Goal: Transaction & Acquisition: Purchase product/service

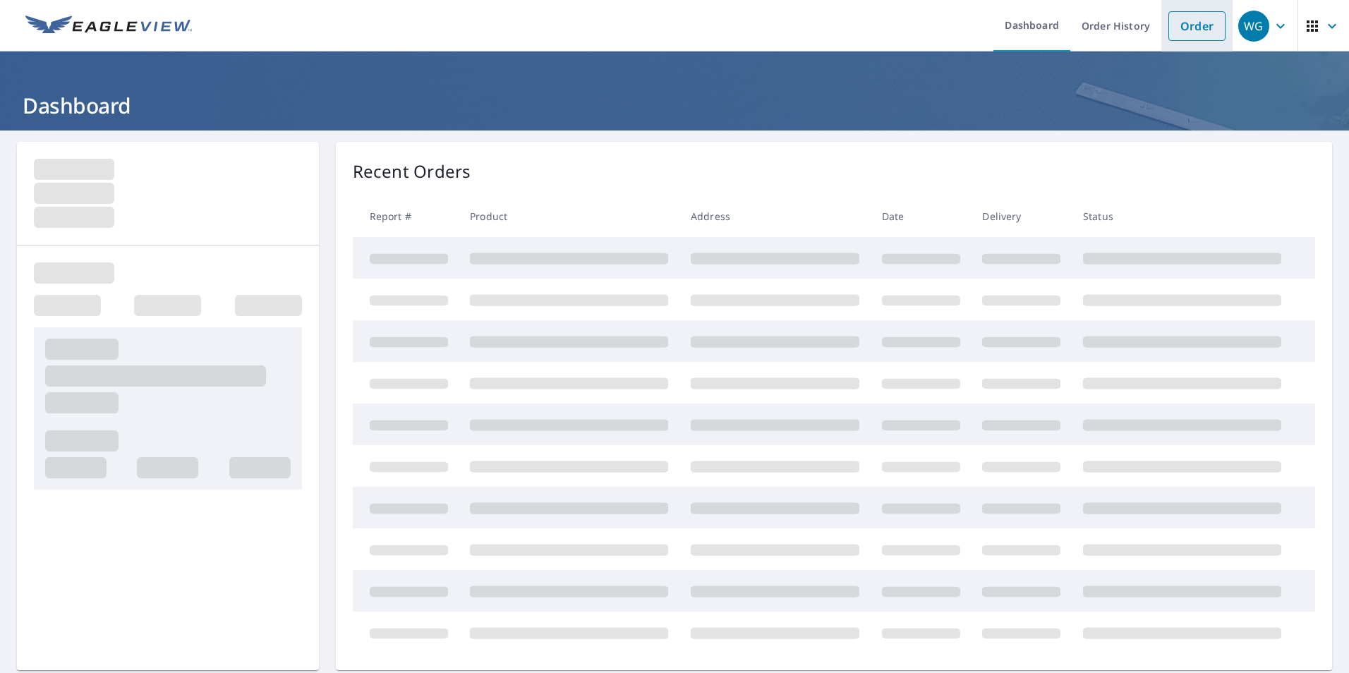
click at [1188, 28] on link "Order" at bounding box center [1197, 26] width 57 height 30
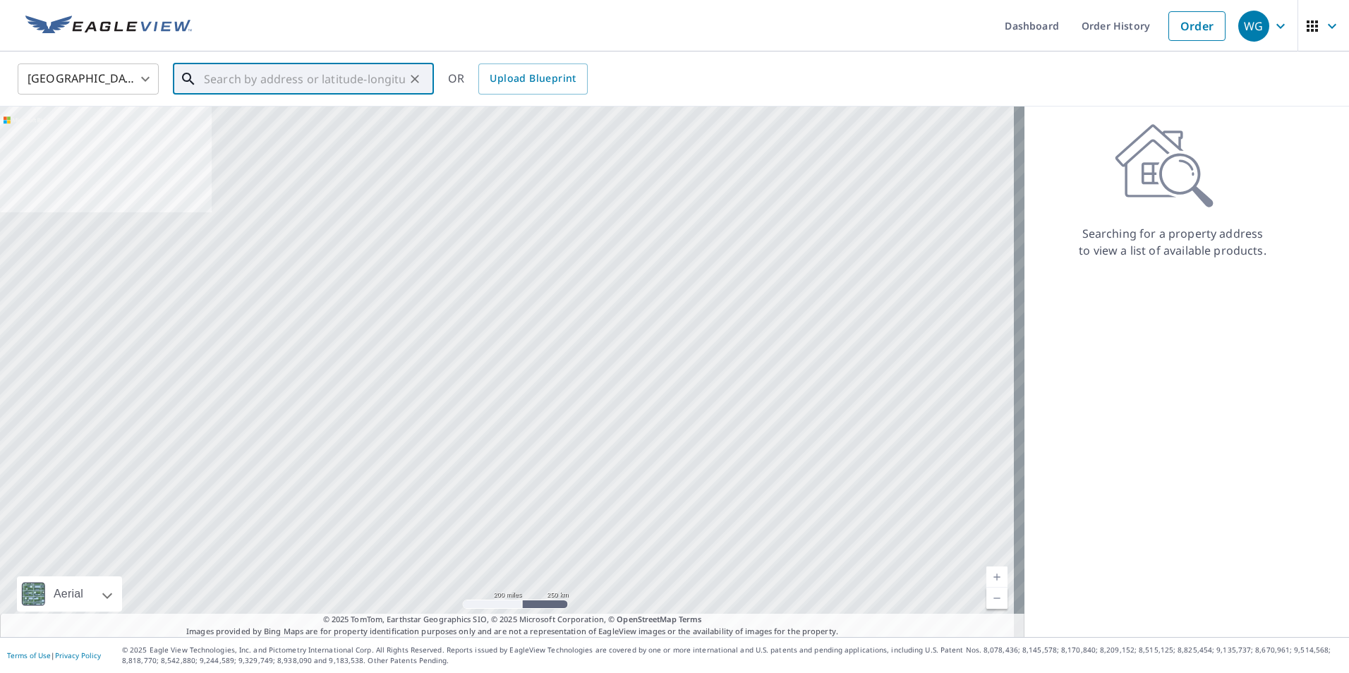
click at [325, 80] on input "text" at bounding box center [304, 79] width 201 height 40
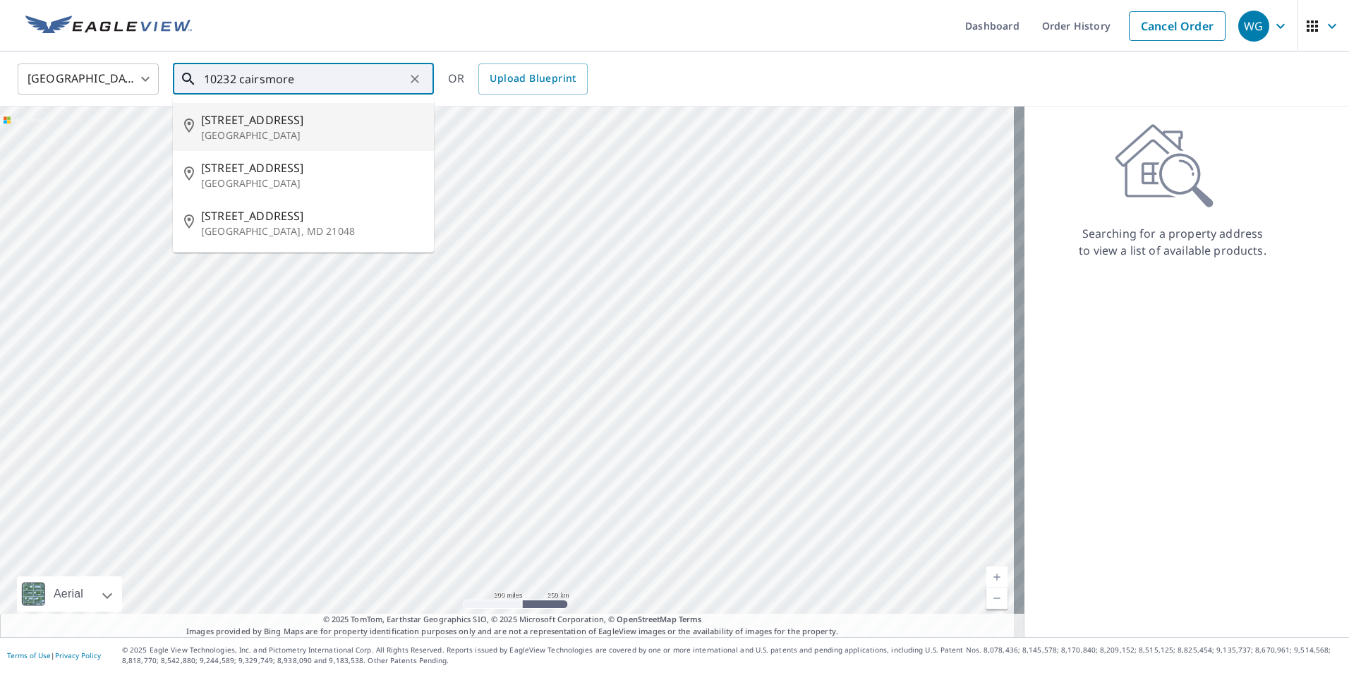
click at [297, 135] on p "[GEOGRAPHIC_DATA]" at bounding box center [312, 135] width 222 height 14
type input "[STREET_ADDRESS]"
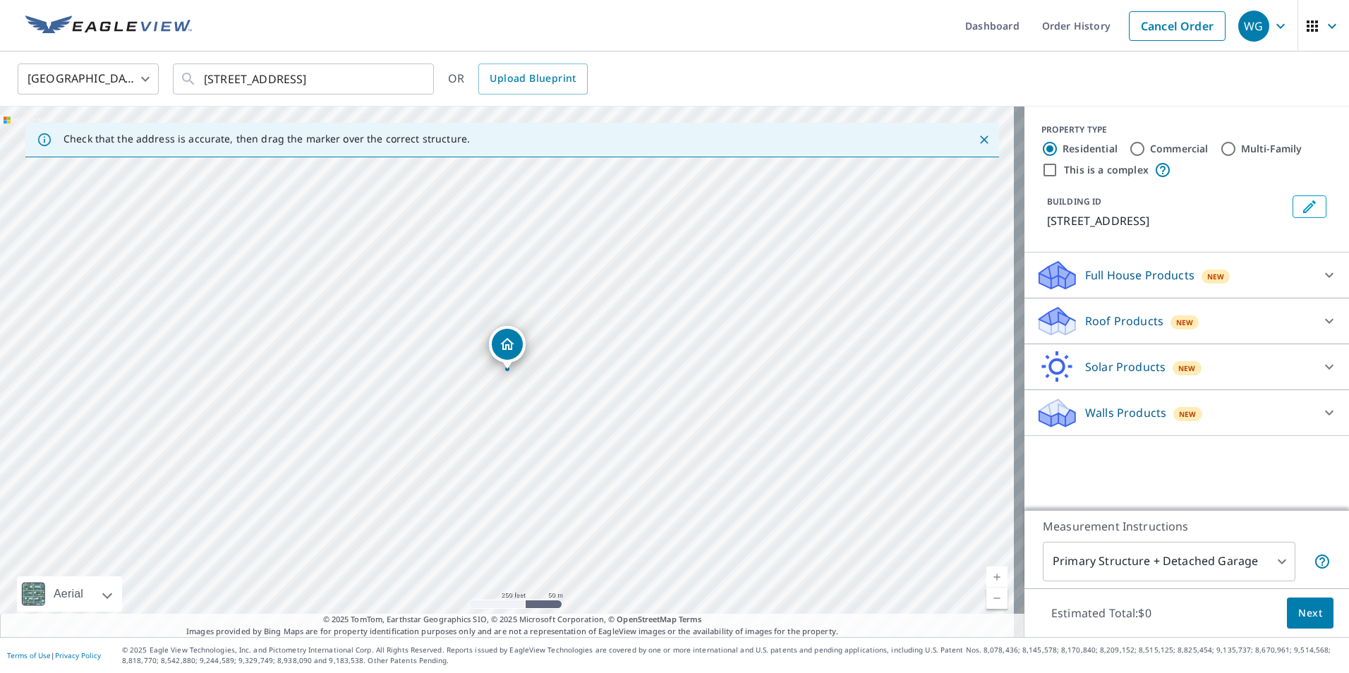
click at [1063, 323] on icon at bounding box center [1057, 326] width 36 height 17
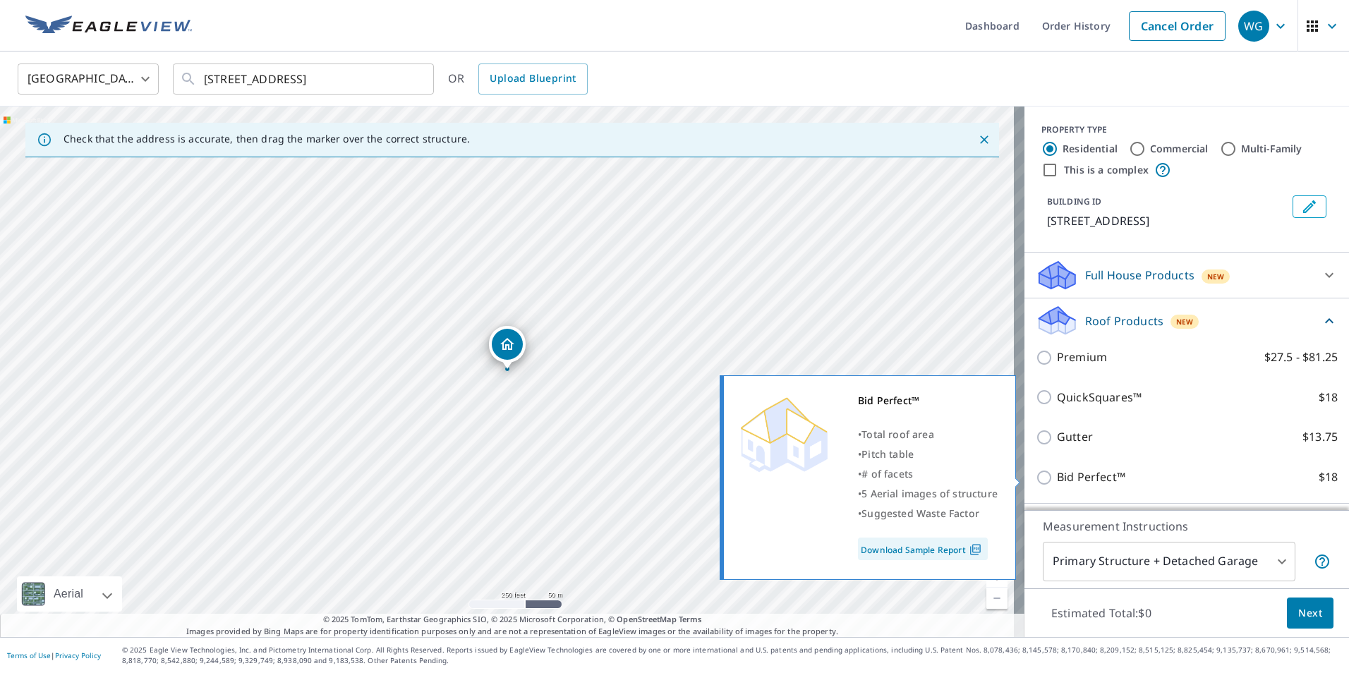
click at [1036, 475] on input "Bid Perfect™ $18" at bounding box center [1046, 477] width 21 height 17
checkbox input "true"
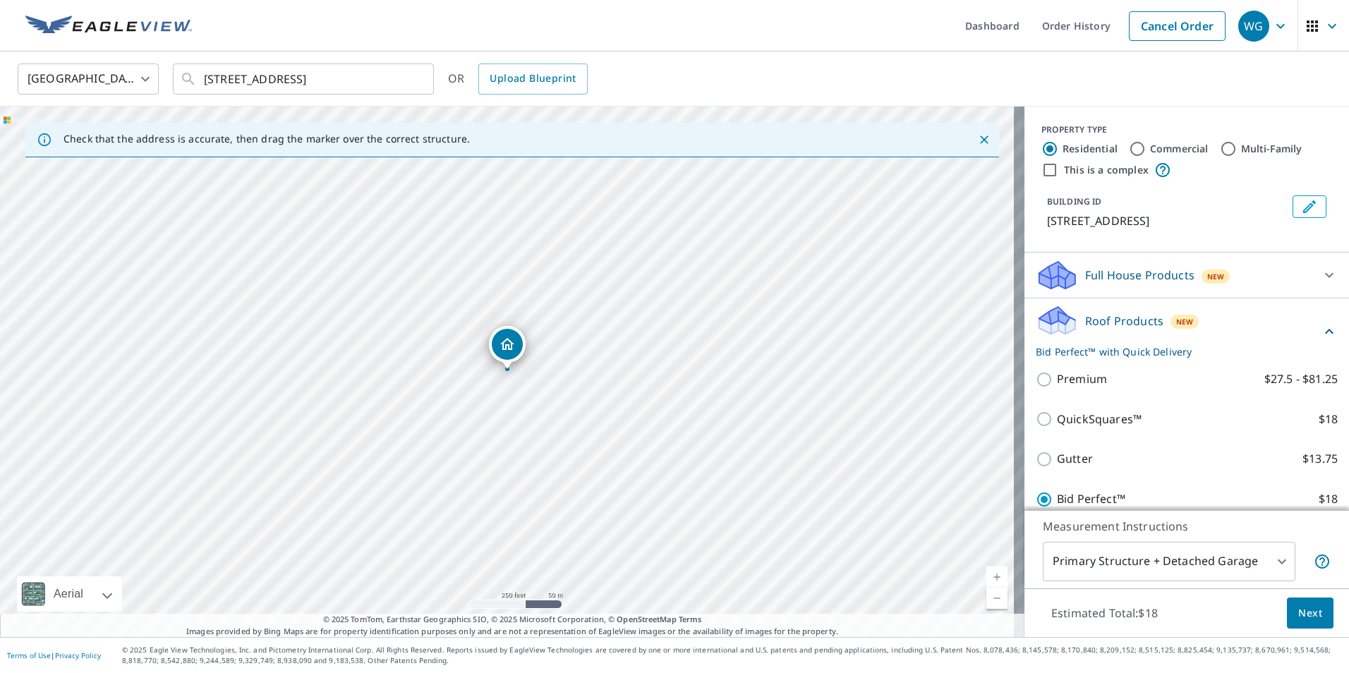
click at [1298, 610] on span "Next" at bounding box center [1310, 614] width 24 height 18
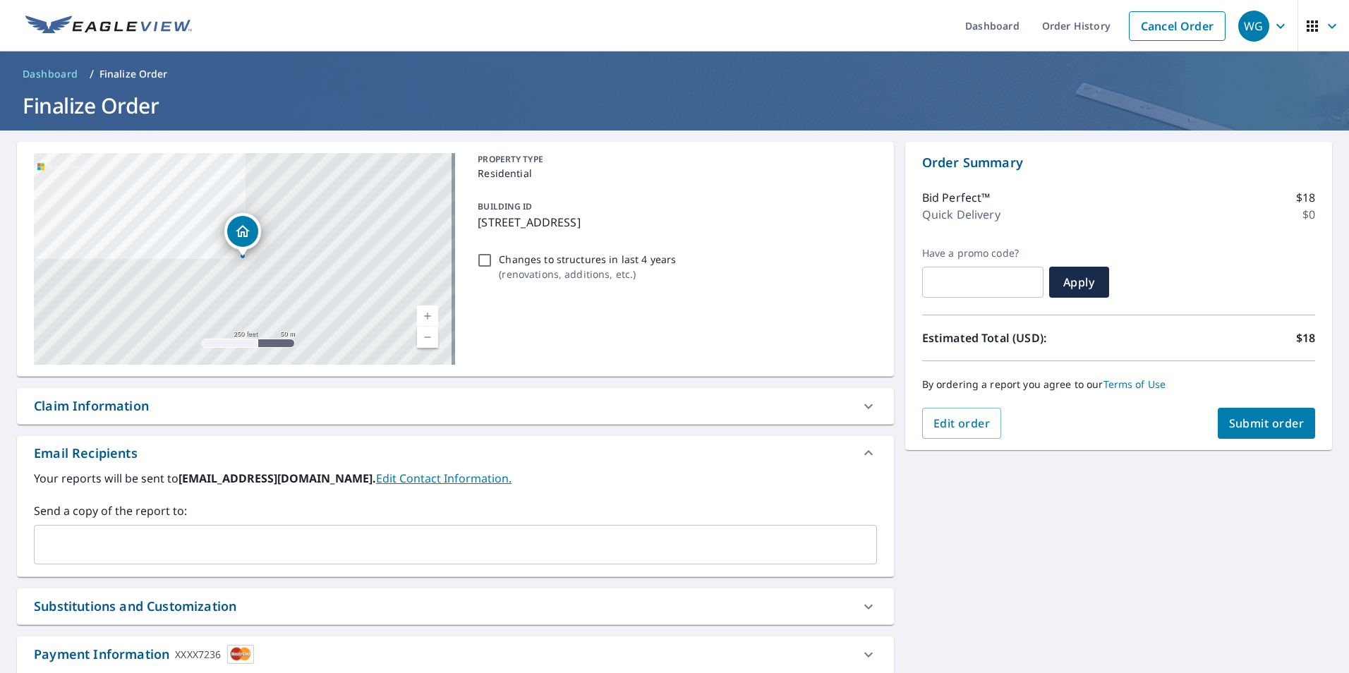
click at [1241, 424] on span "Submit order" at bounding box center [1267, 424] width 76 height 16
